Goal: Task Accomplishment & Management: Manage account settings

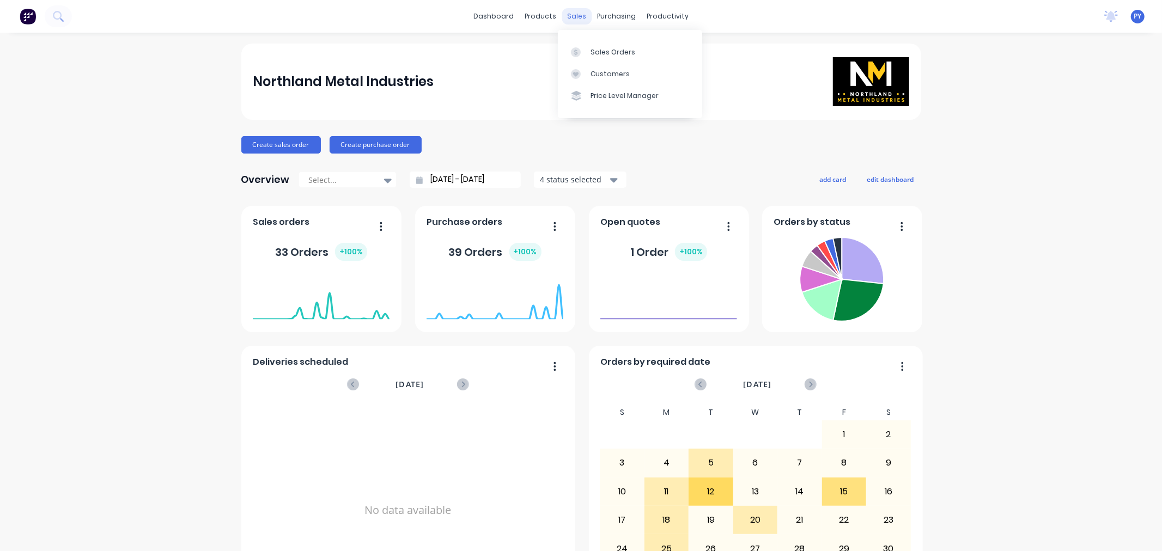
click at [570, 17] on div "sales" at bounding box center [576, 16] width 30 height 16
click at [592, 50] on div "Sales Orders" at bounding box center [612, 52] width 45 height 10
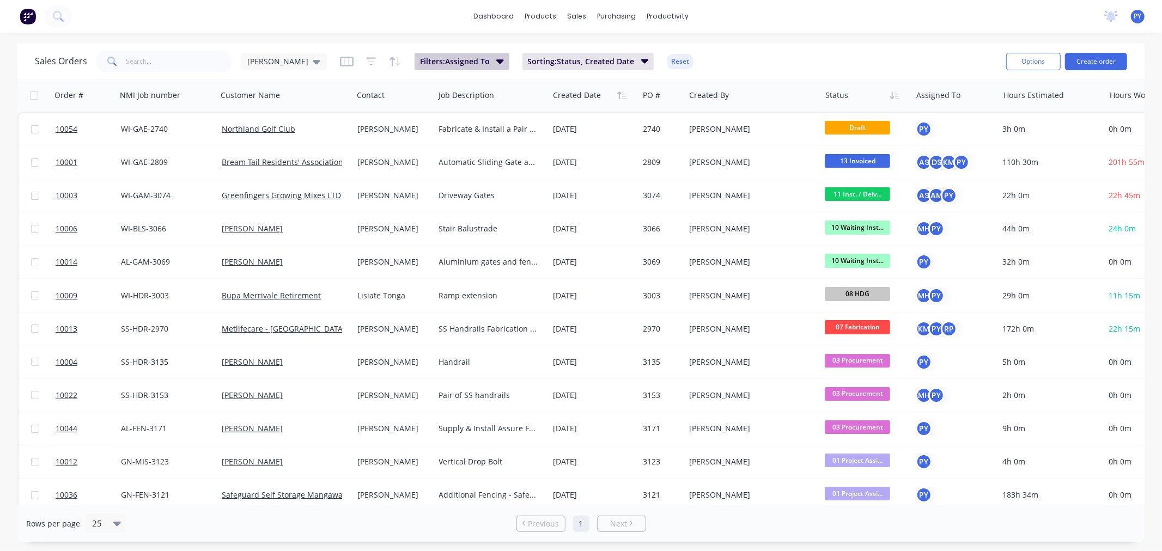
click at [496, 60] on icon "button" at bounding box center [500, 61] width 8 height 4
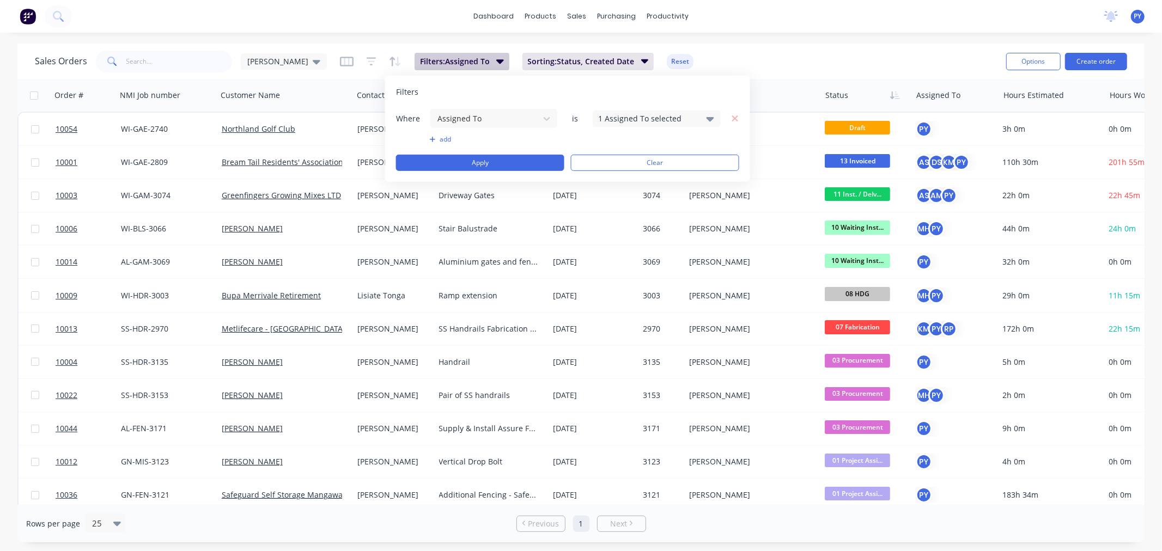
click at [496, 60] on icon "button" at bounding box center [500, 61] width 8 height 4
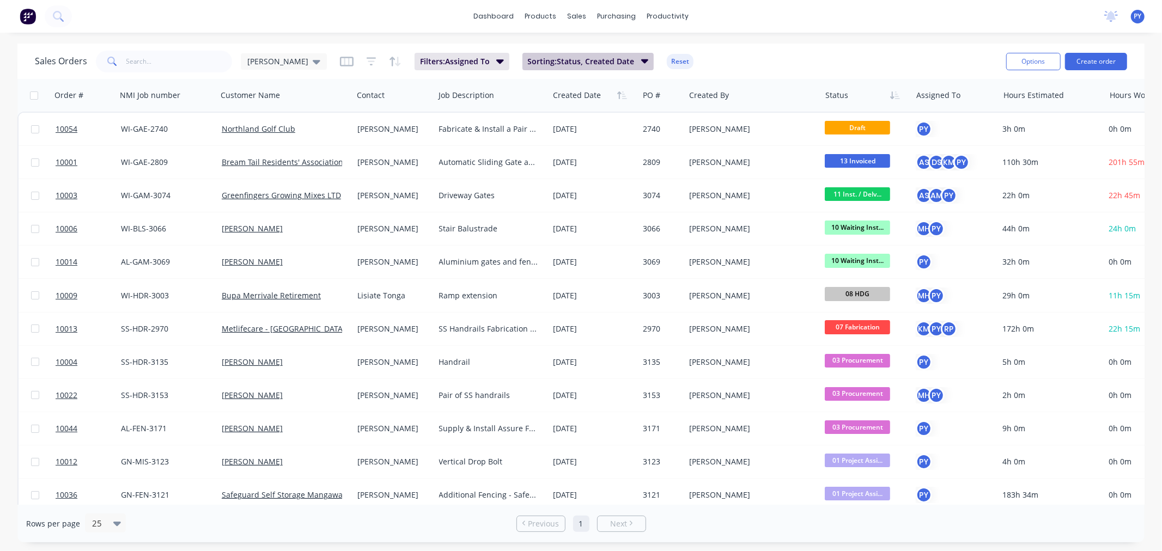
click at [640, 60] on icon "button" at bounding box center [644, 61] width 8 height 4
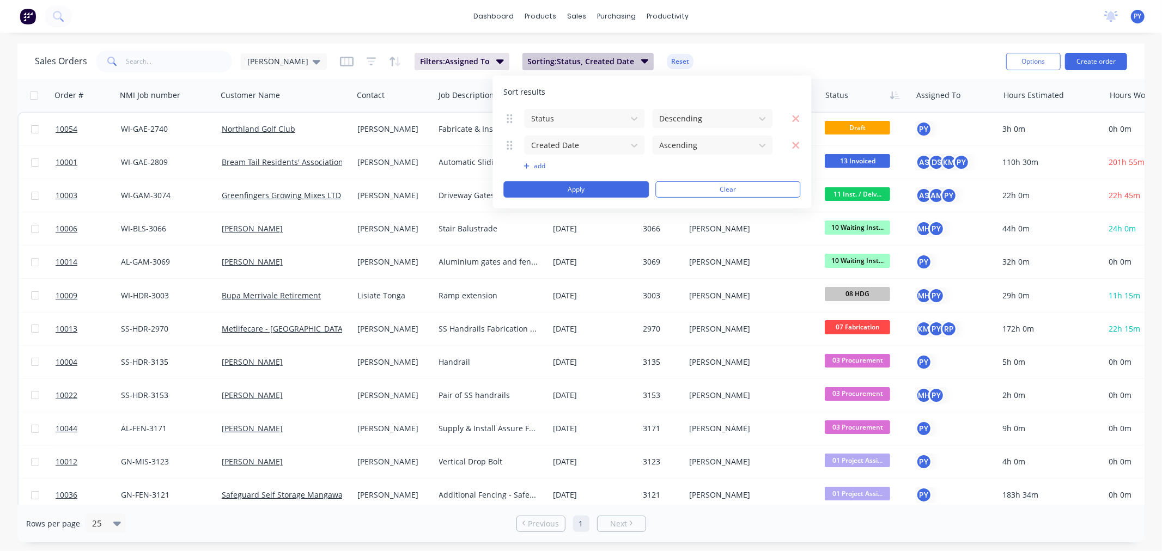
click at [640, 60] on icon "button" at bounding box center [644, 61] width 8 height 4
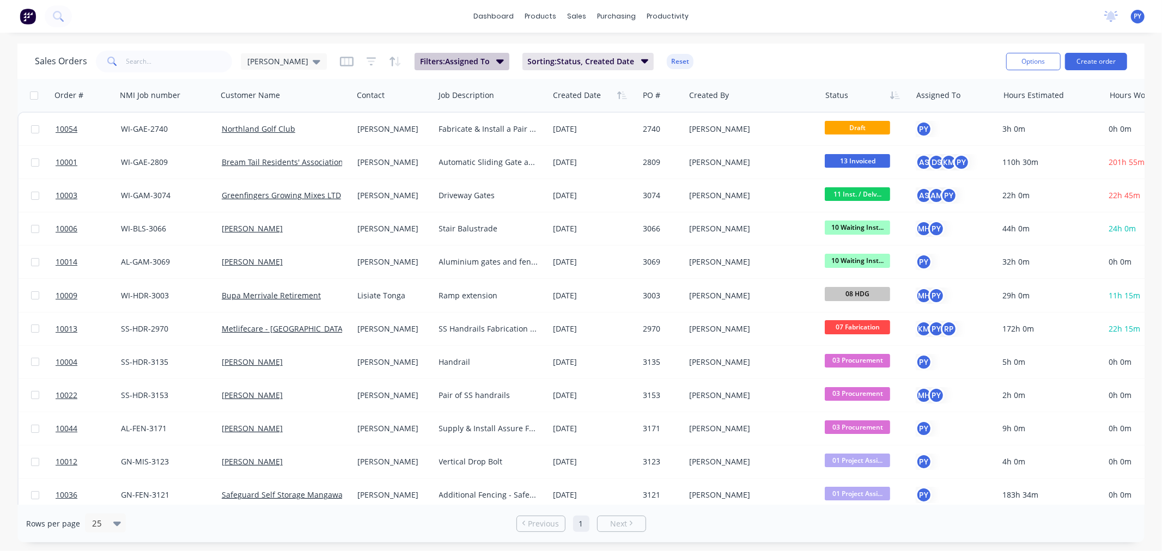
click at [496, 59] on icon "button" at bounding box center [500, 61] width 8 height 12
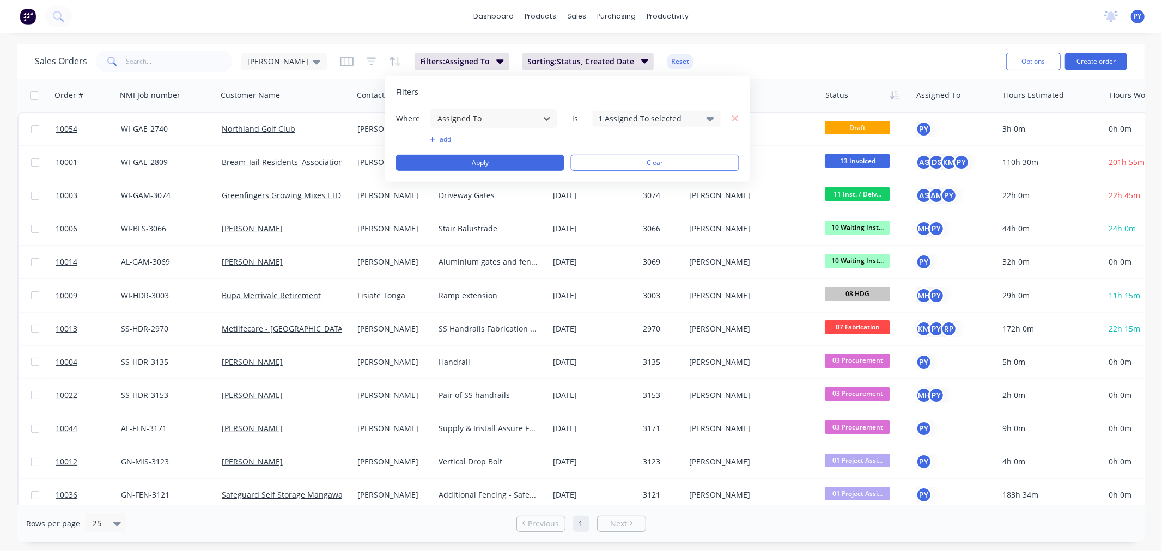
click at [440, 137] on button "add" at bounding box center [494, 139] width 128 height 9
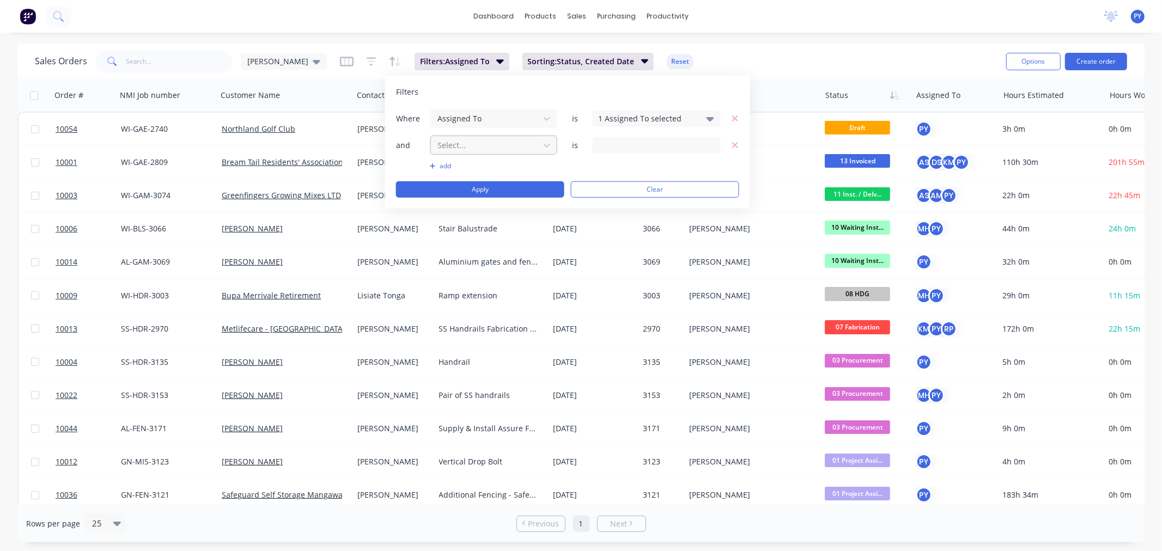
click at [505, 149] on div at bounding box center [484, 145] width 97 height 14
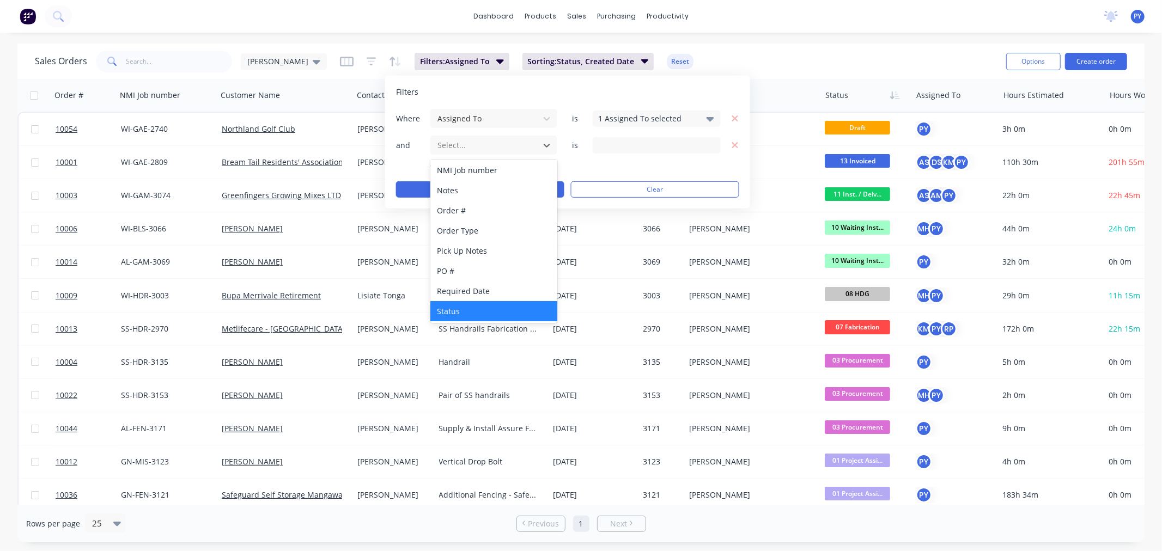
click at [493, 308] on div "Status" at bounding box center [493, 311] width 127 height 20
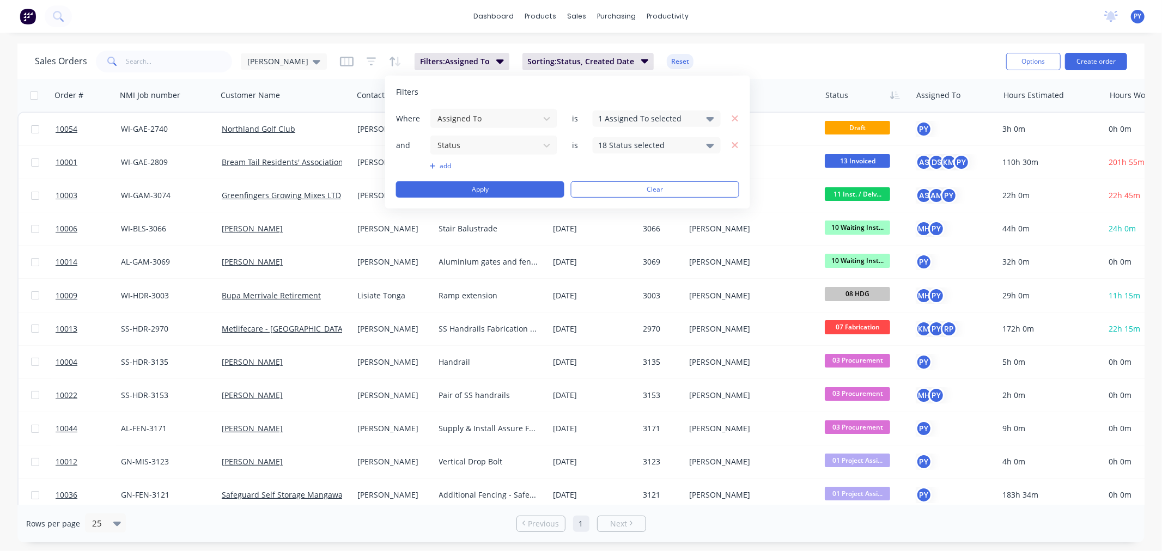
click at [699, 148] on div "18 Status selected" at bounding box center [656, 145] width 128 height 16
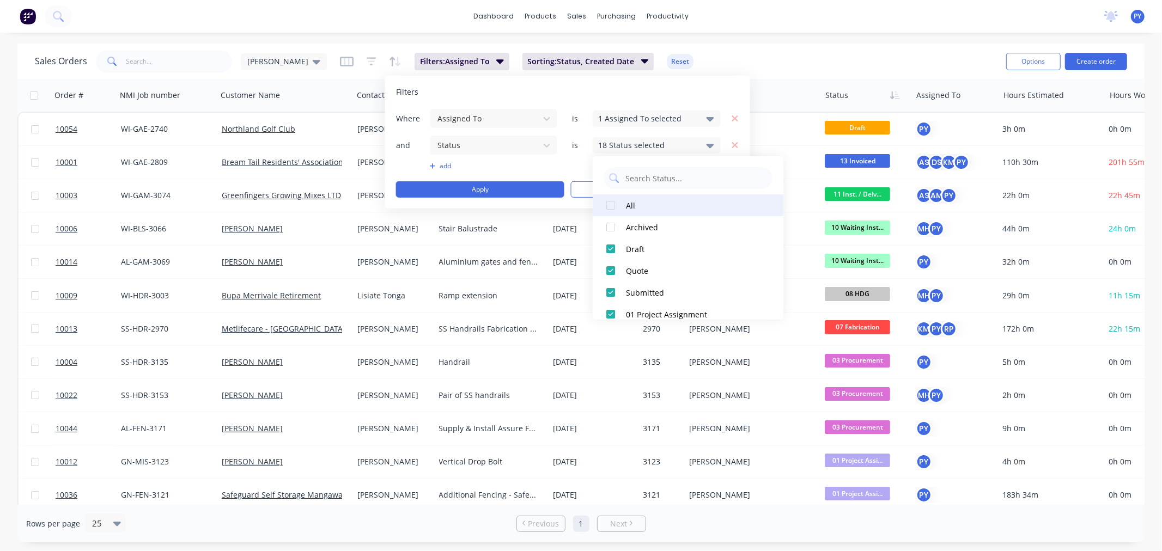
click at [610, 204] on div at bounding box center [611, 205] width 22 height 22
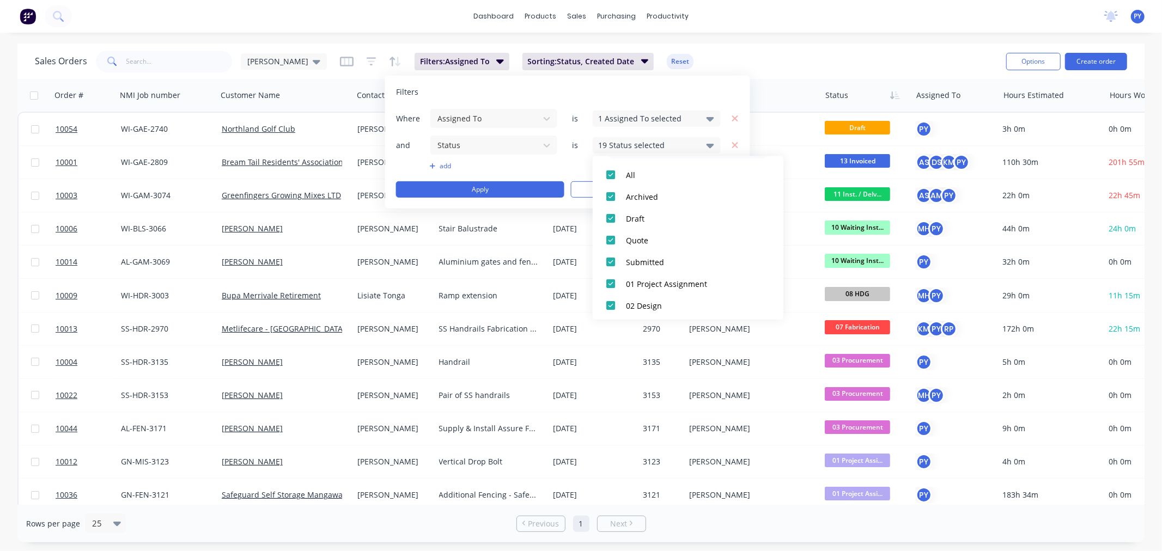
scroll to position [33, 0]
click at [611, 215] on div at bounding box center [611, 216] width 22 height 22
click at [612, 258] on div at bounding box center [611, 260] width 22 height 22
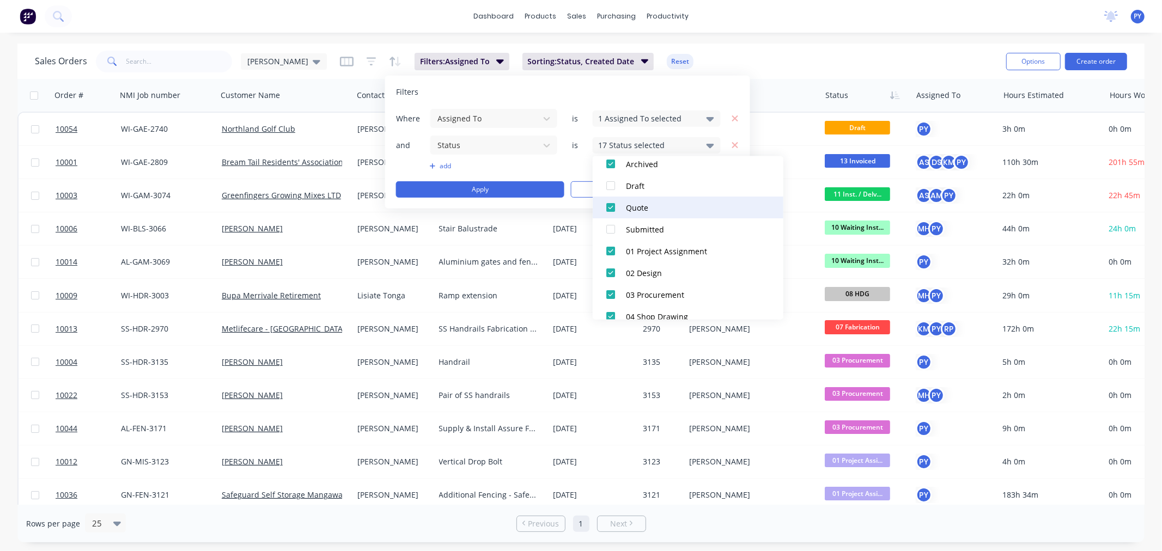
click at [611, 207] on div at bounding box center [611, 208] width 22 height 22
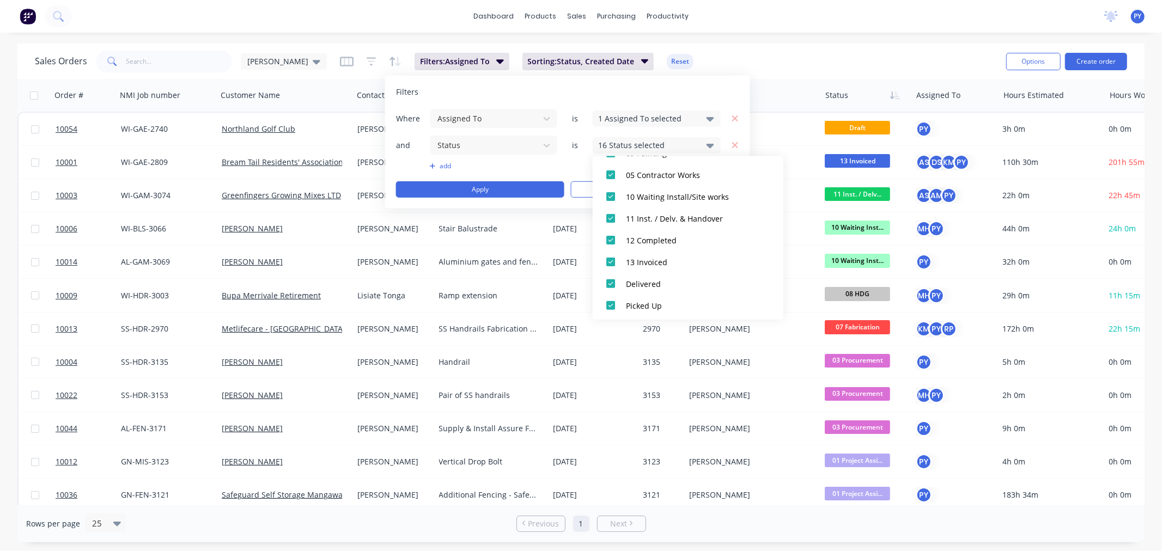
scroll to position [316, 0]
click at [608, 237] on div at bounding box center [611, 238] width 22 height 22
click at [610, 260] on div at bounding box center [611, 260] width 22 height 22
click at [610, 280] on div at bounding box center [611, 282] width 22 height 22
click at [611, 303] on div at bounding box center [611, 303] width 22 height 22
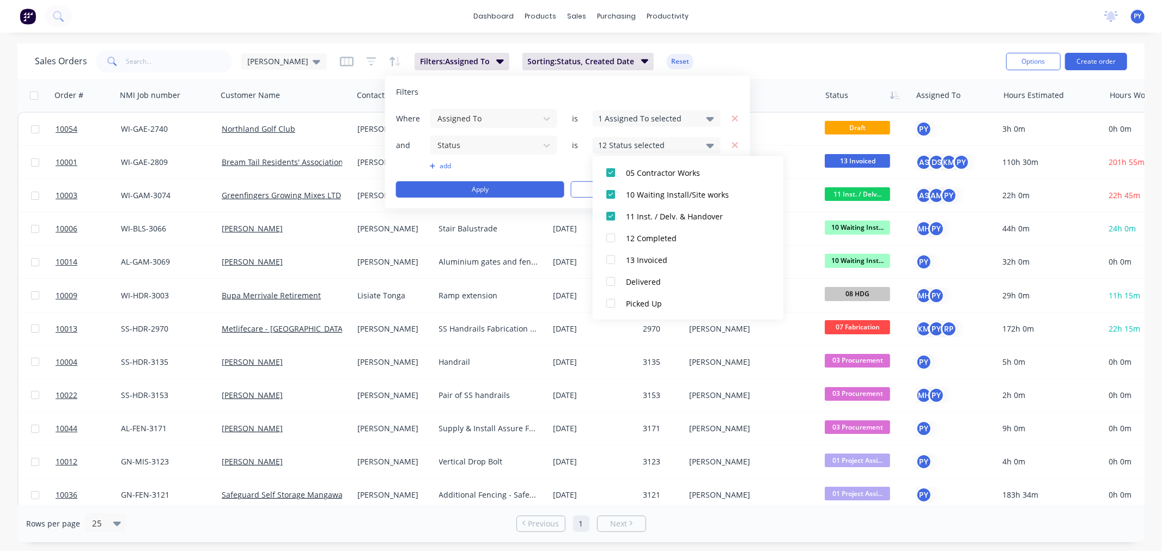
click at [592, 84] on div "Filters Where Assigned To is 1 Assigned To selected and Status is 12 Status sel…" at bounding box center [567, 142] width 365 height 133
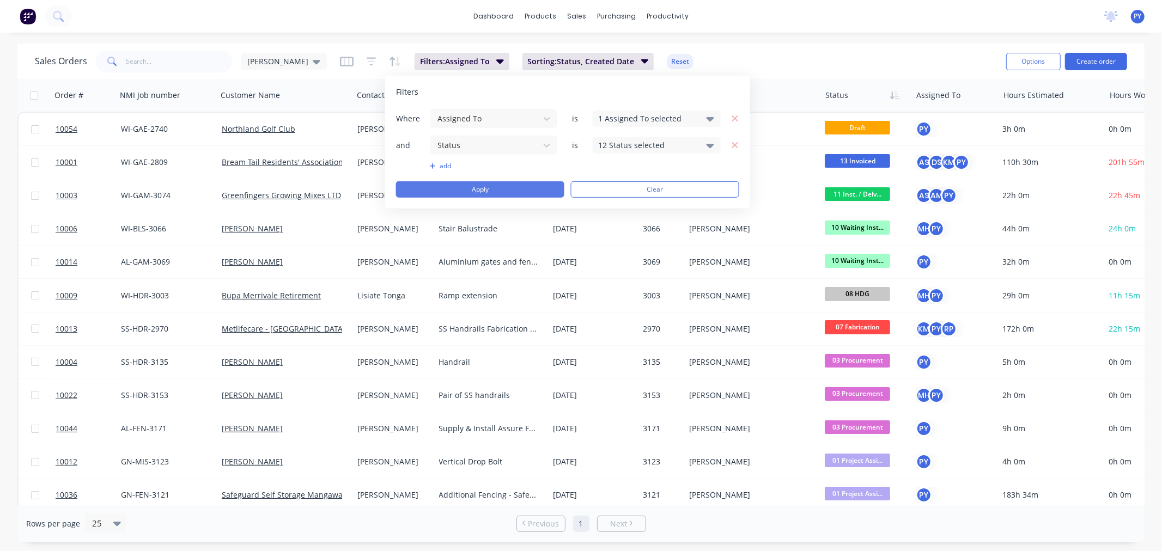
click at [547, 188] on button "Apply" at bounding box center [480, 189] width 168 height 16
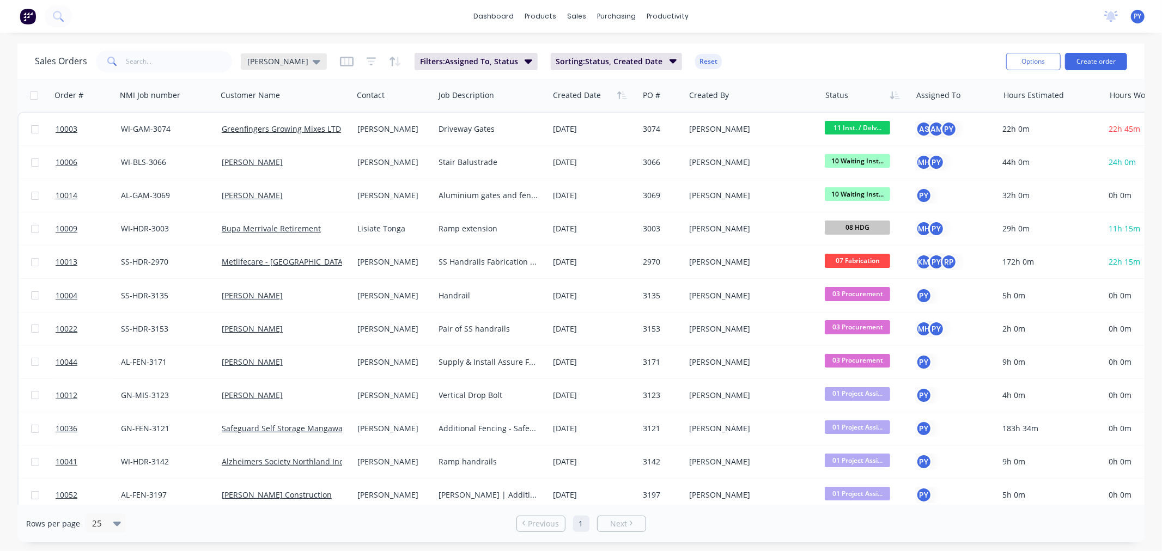
click at [313, 62] on icon at bounding box center [317, 62] width 8 height 4
click at [383, 174] on button "edit" at bounding box center [380, 175] width 14 height 11
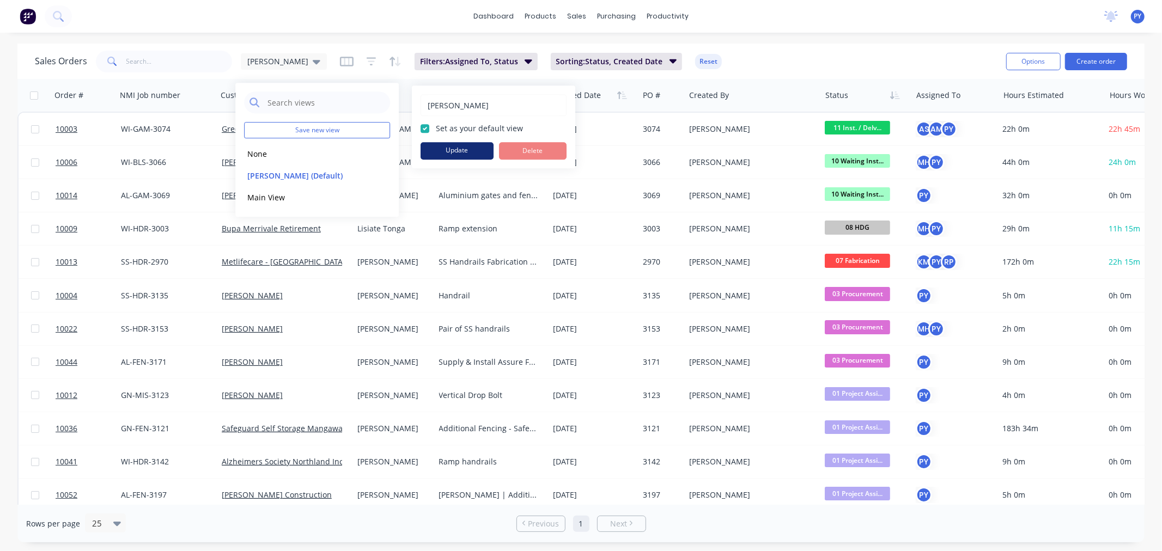
click at [466, 149] on button "Update" at bounding box center [456, 150] width 73 height 17
click at [349, 34] on div "dashboard products sales purchasing productivity dashboard products Product Cat…" at bounding box center [581, 275] width 1162 height 551
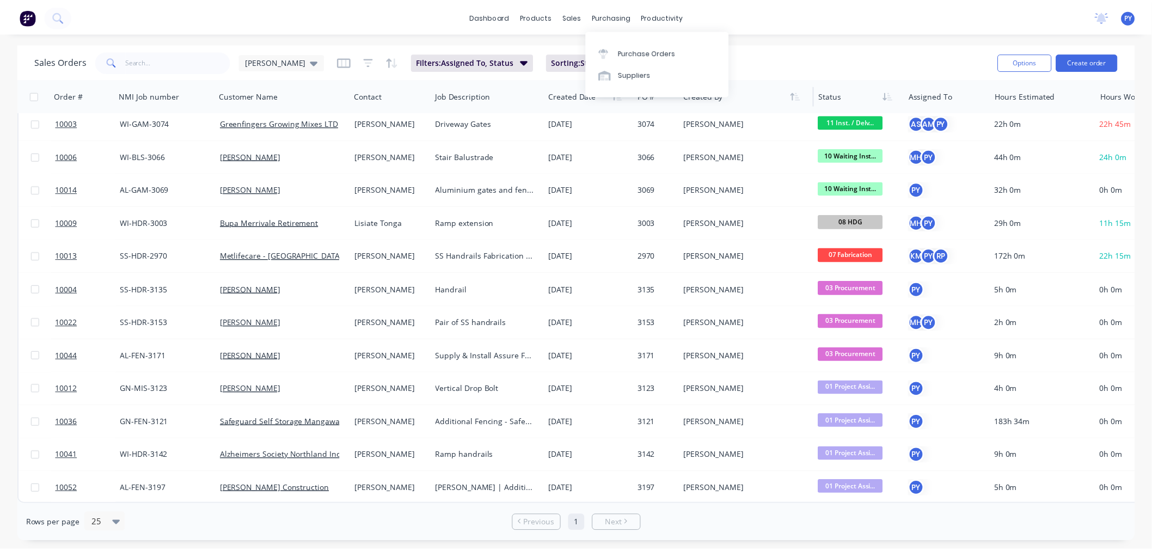
scroll to position [0, 0]
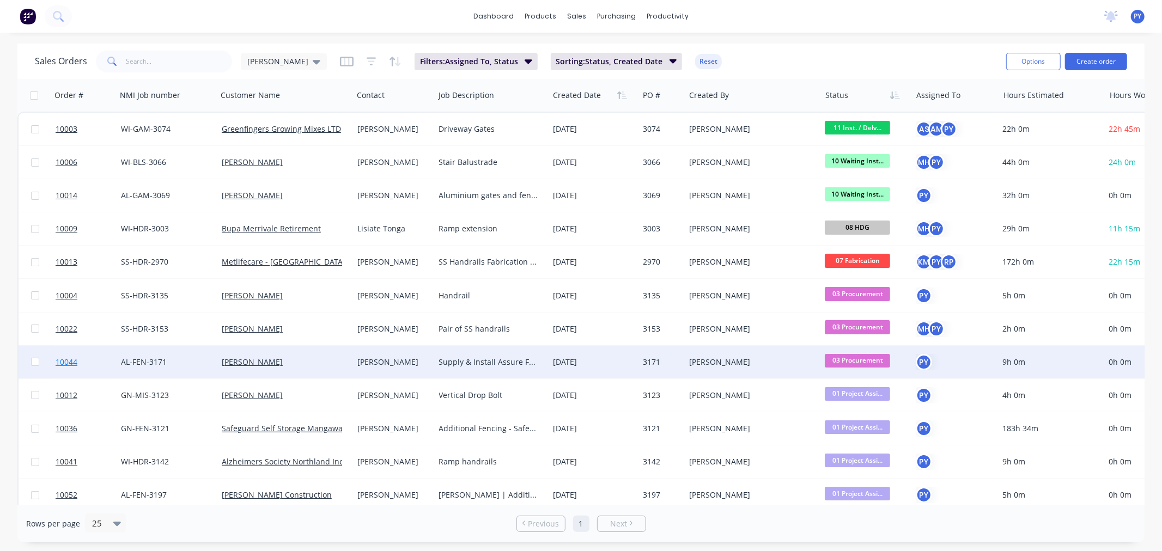
click at [61, 360] on span "10044" at bounding box center [67, 362] width 22 height 11
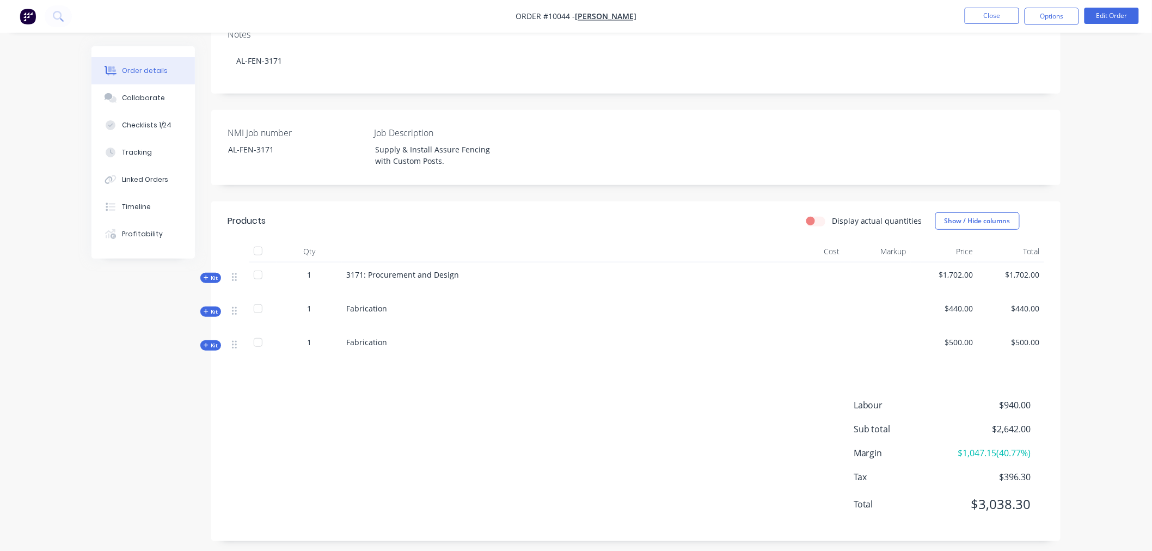
scroll to position [200, 0]
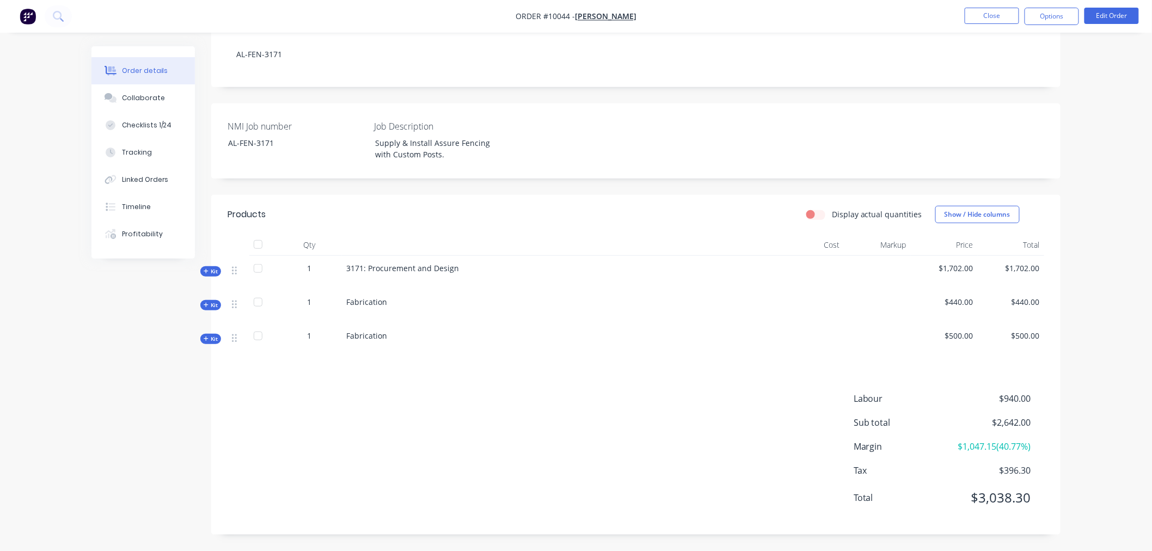
click at [209, 270] on span "Kit" at bounding box center [211, 271] width 14 height 8
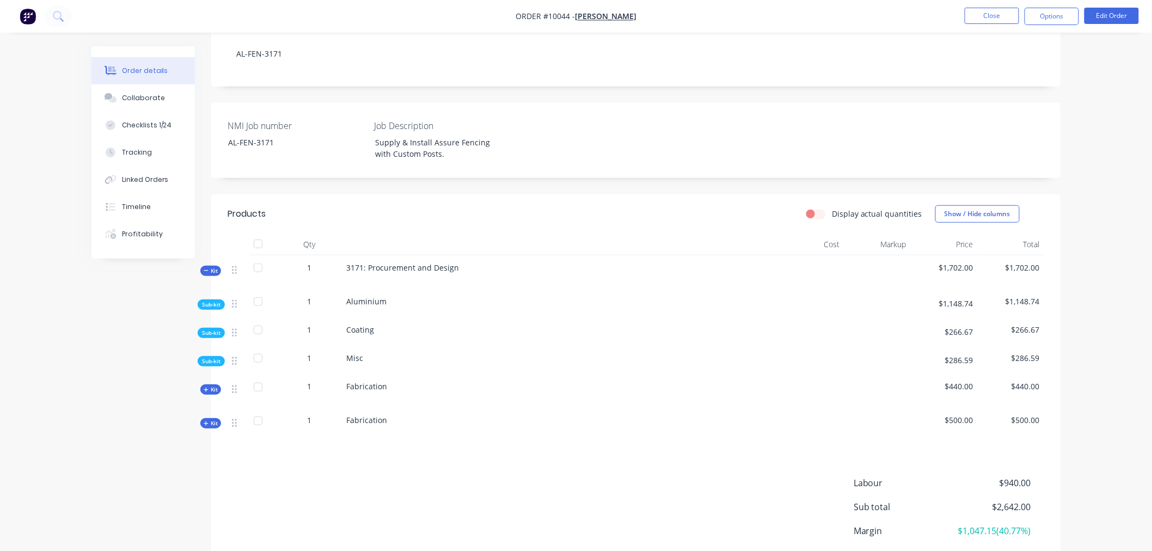
click at [207, 305] on span "Sub-kit" at bounding box center [211, 305] width 19 height 8
